Goal: Complete application form

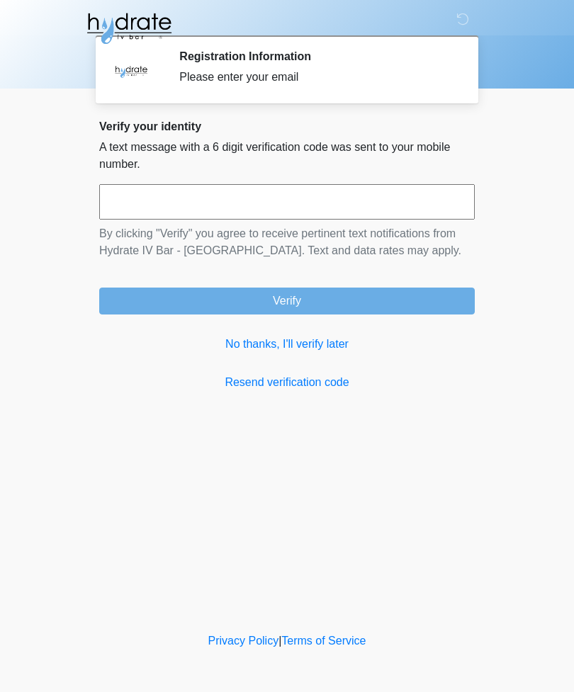
click at [154, 211] on input "text" at bounding box center [286, 201] width 375 height 35
type input "*"
type input "******"
click at [306, 309] on button "Verify" at bounding box center [286, 300] width 375 height 27
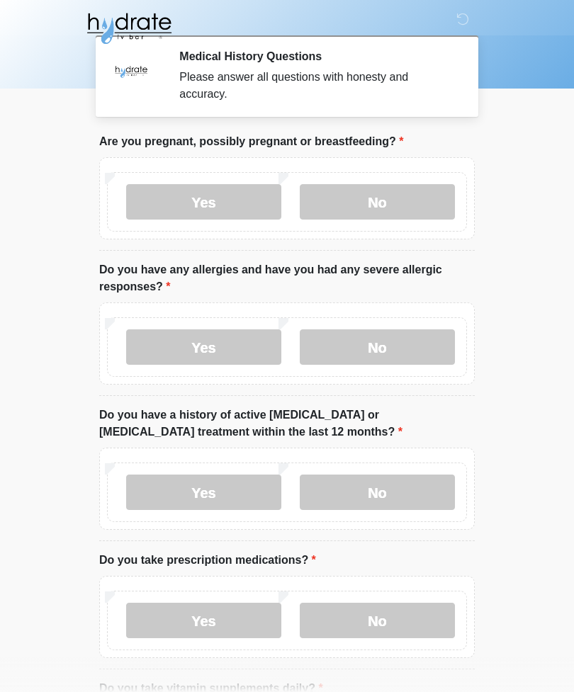
click at [375, 216] on label "No" at bounding box center [377, 201] width 155 height 35
click at [363, 355] on label "No" at bounding box center [377, 346] width 155 height 35
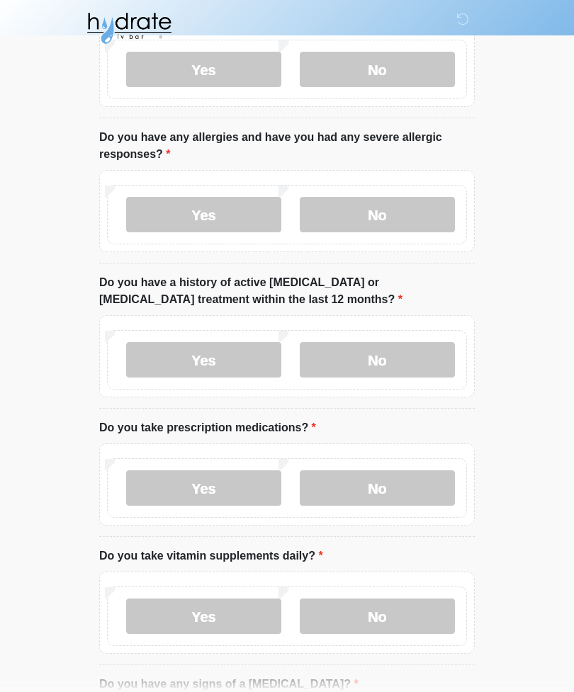
click at [370, 358] on label "No" at bounding box center [377, 360] width 155 height 35
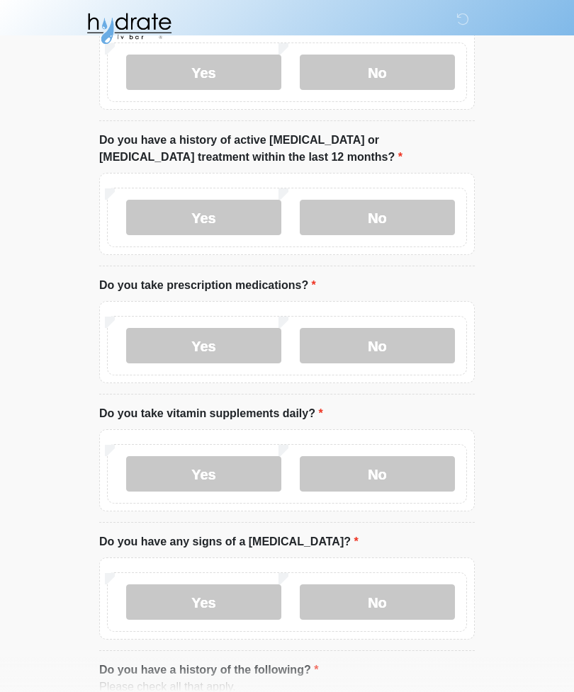
scroll to position [273, 0]
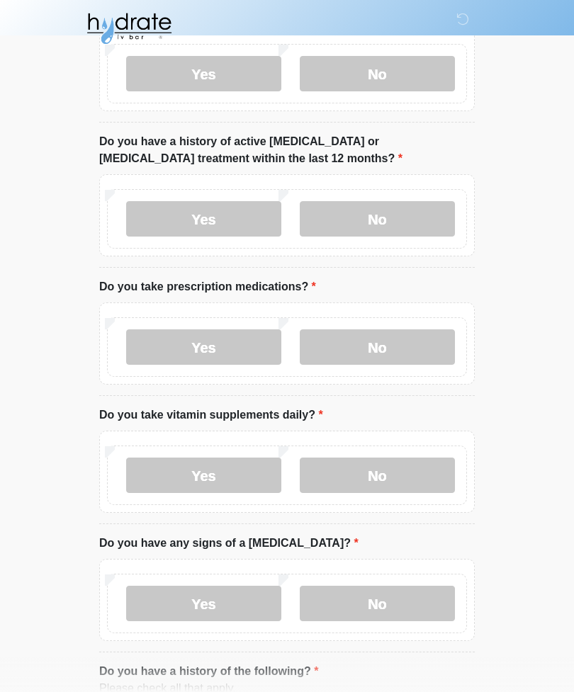
click at [210, 346] on label "Yes" at bounding box center [203, 346] width 155 height 35
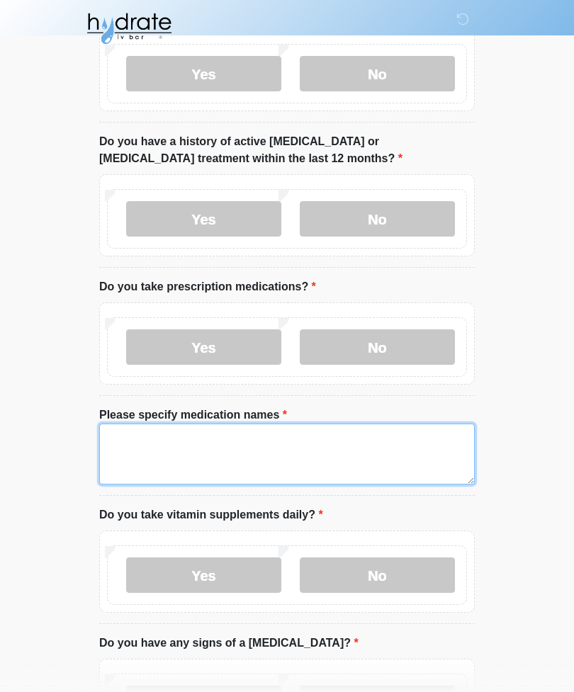
click at [164, 443] on textarea "Please specify medication names" at bounding box center [286, 453] width 375 height 61
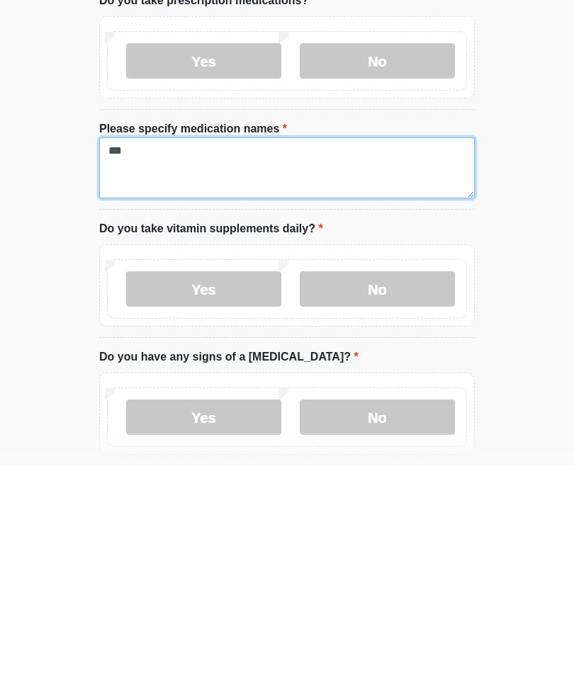
type textarea "***"
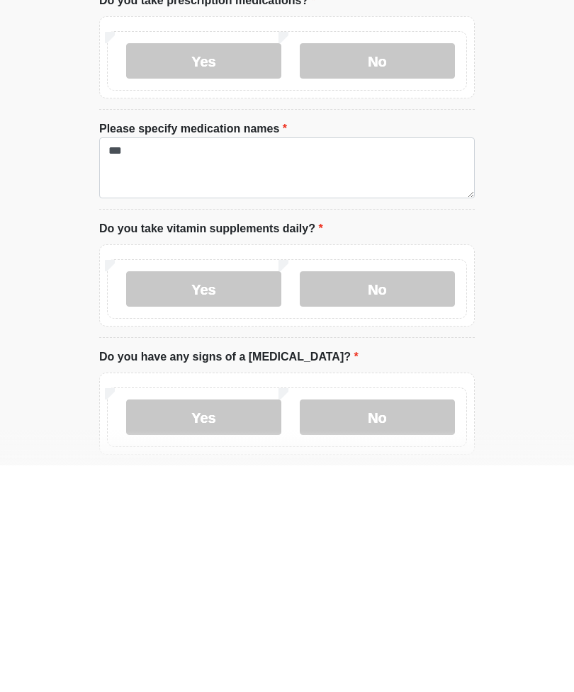
click at [220, 498] on label "Yes" at bounding box center [203, 515] width 155 height 35
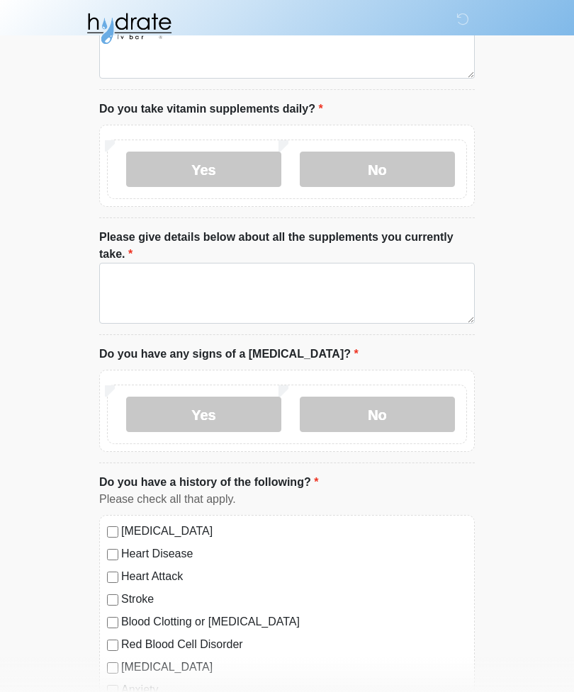
scroll to position [678, 0]
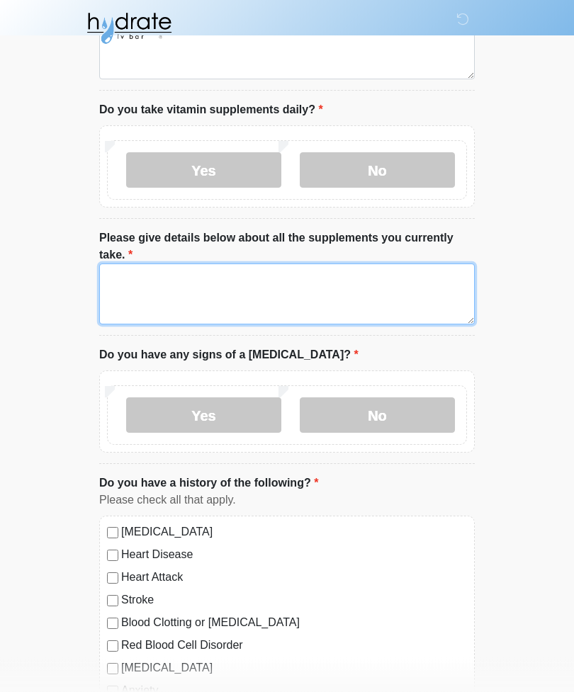
click at [144, 290] on textarea "Please give details below about all the supplements you currently take." at bounding box center [286, 294] width 375 height 61
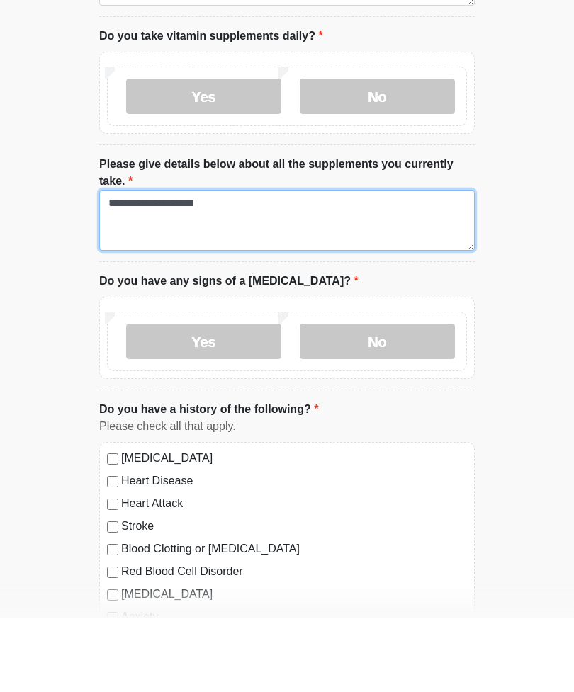
type textarea "**********"
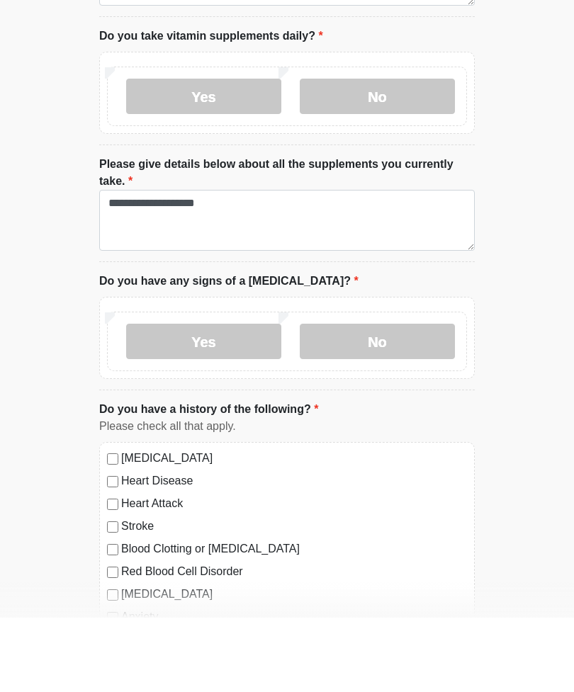
click at [382, 398] on label "No" at bounding box center [377, 415] width 155 height 35
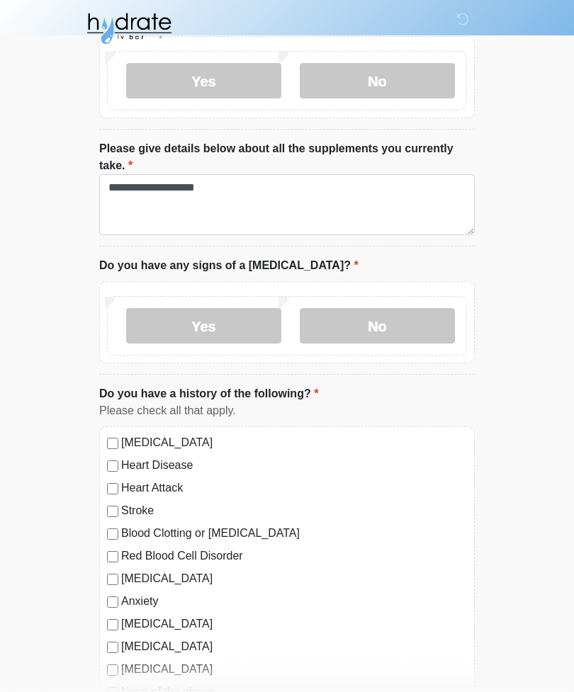
scroll to position [793, 0]
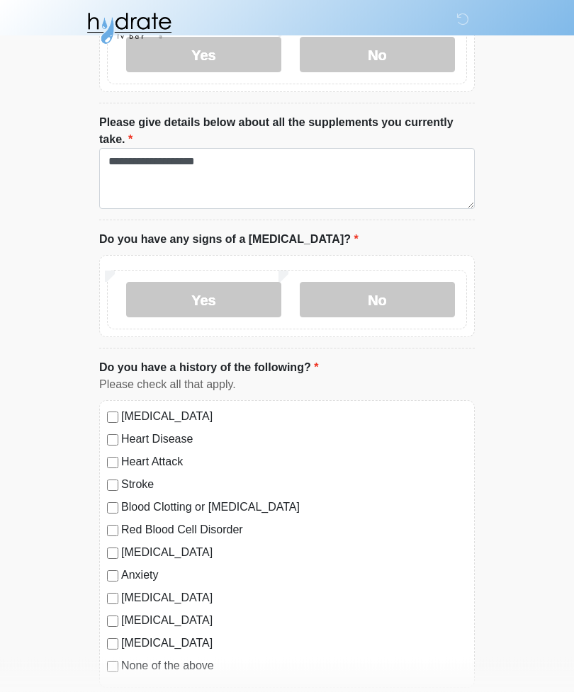
click at [117, 567] on div "Anxiety" at bounding box center [287, 575] width 360 height 17
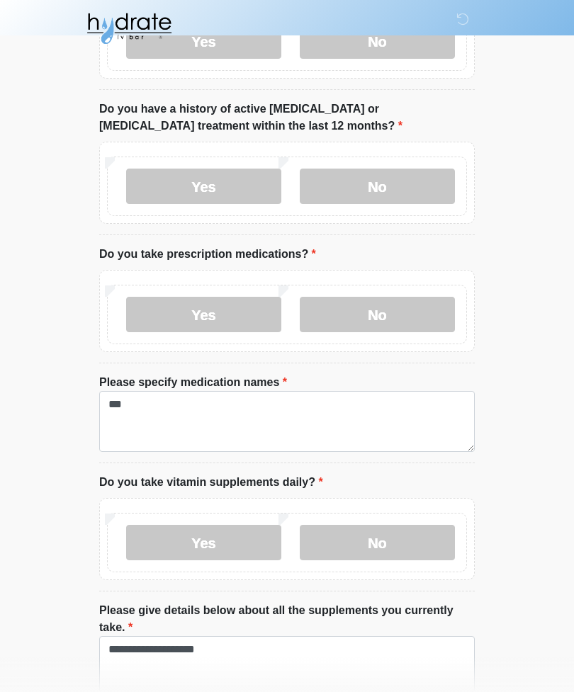
scroll to position [304, 0]
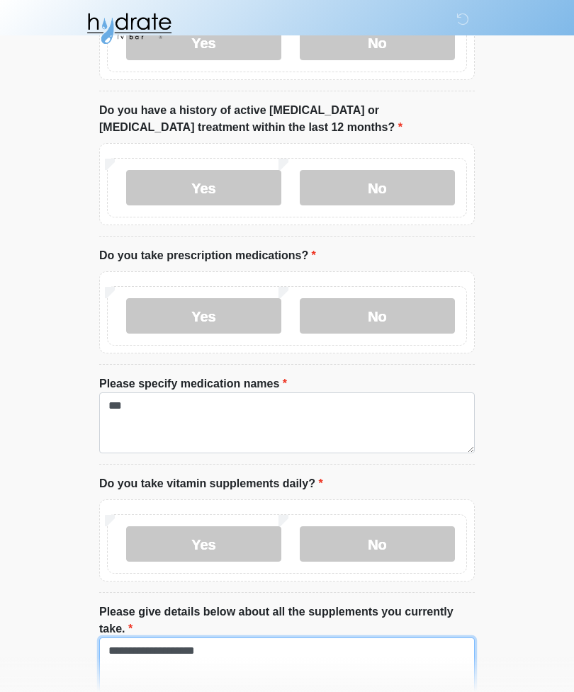
click at [154, 650] on textarea "**********" at bounding box center [286, 667] width 375 height 61
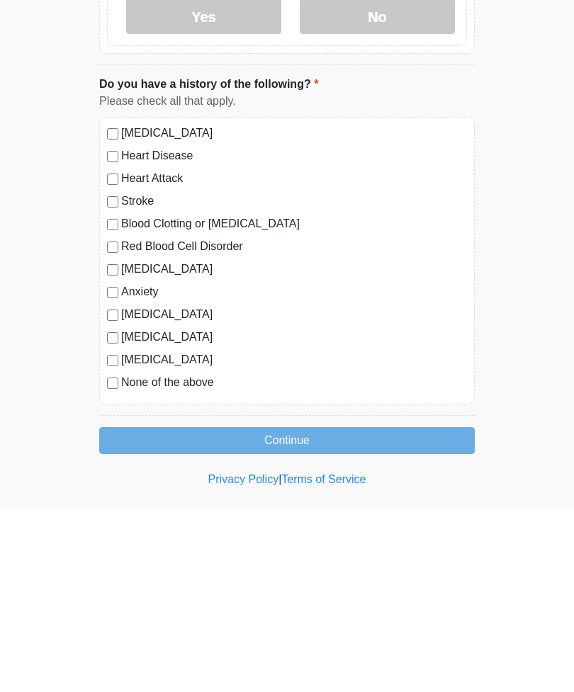
scroll to position [913, 0]
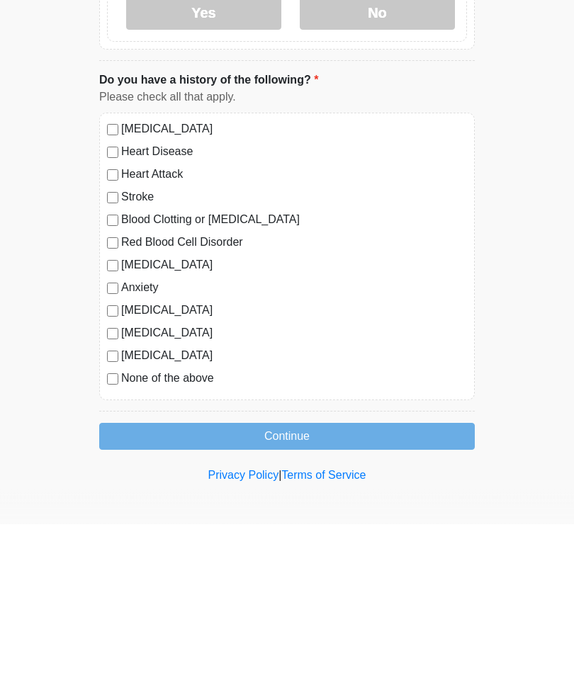
click at [301, 591] on button "Continue" at bounding box center [286, 604] width 375 height 27
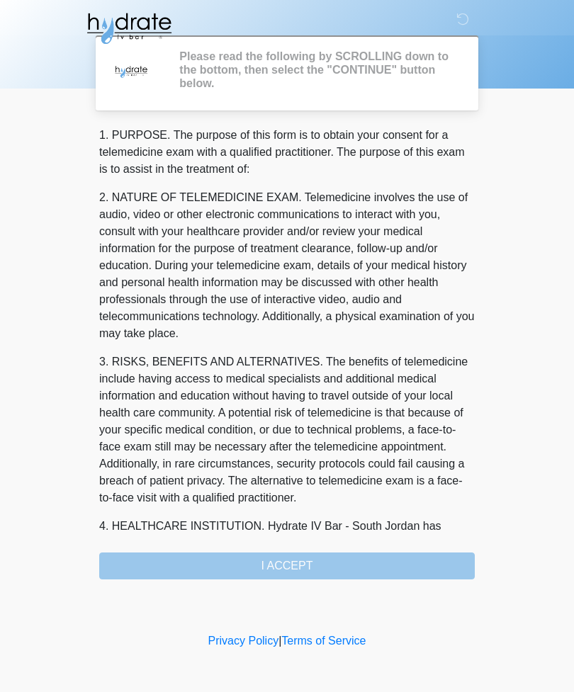
scroll to position [0, 0]
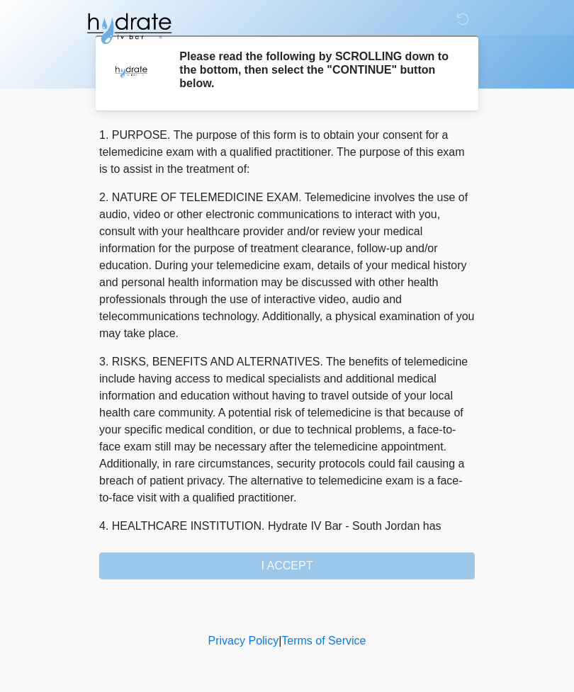
click at [307, 564] on div "1. PURPOSE. The purpose of this form is to obtain your consent for a telemedici…" at bounding box center [286, 353] width 375 height 452
click at [286, 569] on div "1. PURPOSE. The purpose of this form is to obtain your consent for a telemedici…" at bounding box center [286, 353] width 375 height 452
click at [342, 566] on div "1. PURPOSE. The purpose of this form is to obtain your consent for a telemedici…" at bounding box center [286, 353] width 375 height 452
click at [296, 570] on div "1. PURPOSE. The purpose of this form is to obtain your consent for a telemedici…" at bounding box center [286, 353] width 375 height 452
click at [299, 574] on div "1. PURPOSE. The purpose of this form is to obtain your consent for a telemedici…" at bounding box center [286, 353] width 375 height 452
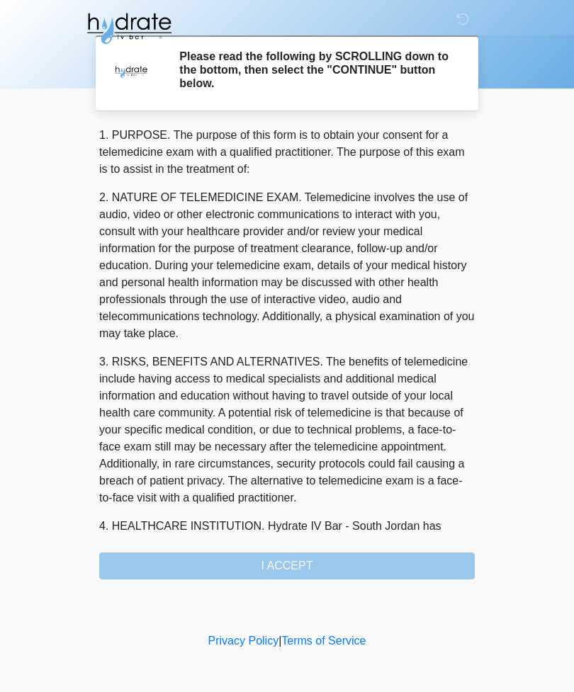
click at [295, 562] on div "1. PURPOSE. The purpose of this form is to obtain your consent for a telemedici…" at bounding box center [286, 353] width 375 height 452
click at [363, 567] on div "1. PURPOSE. The purpose of this form is to obtain your consent for a telemedici…" at bounding box center [286, 353] width 375 height 452
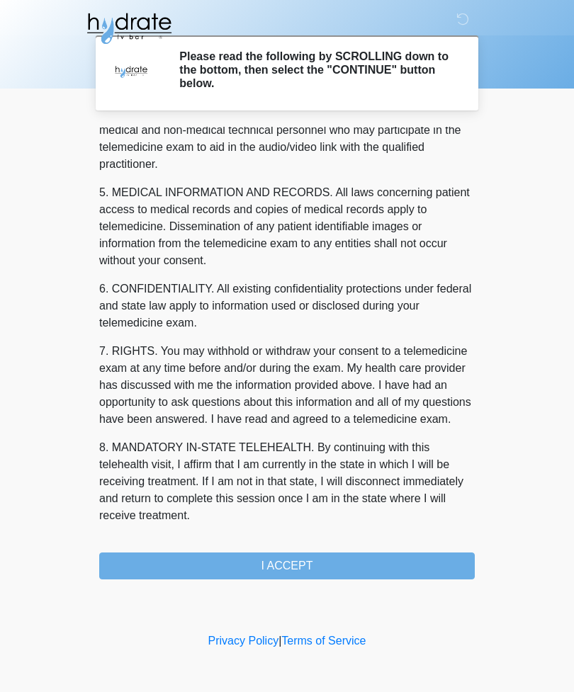
scroll to position [430, 0]
click at [321, 561] on button "I ACCEPT" at bounding box center [286, 565] width 375 height 27
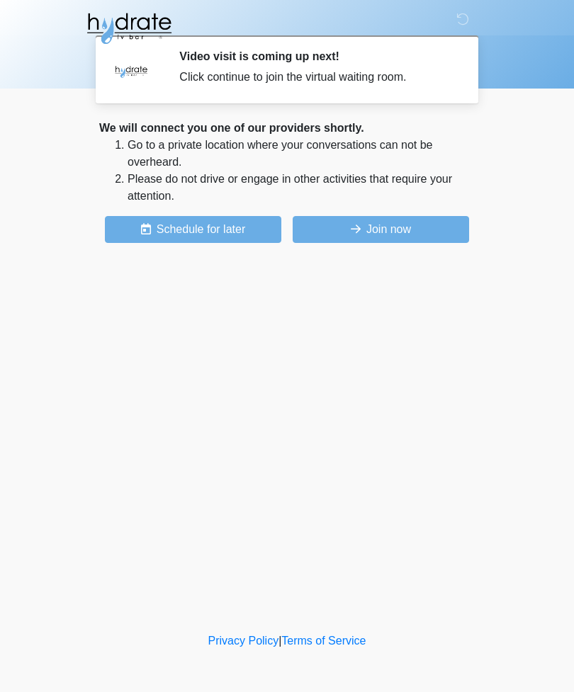
click at [394, 232] on button "Join now" at bounding box center [380, 229] width 176 height 27
